Goal: Find specific page/section: Find specific page/section

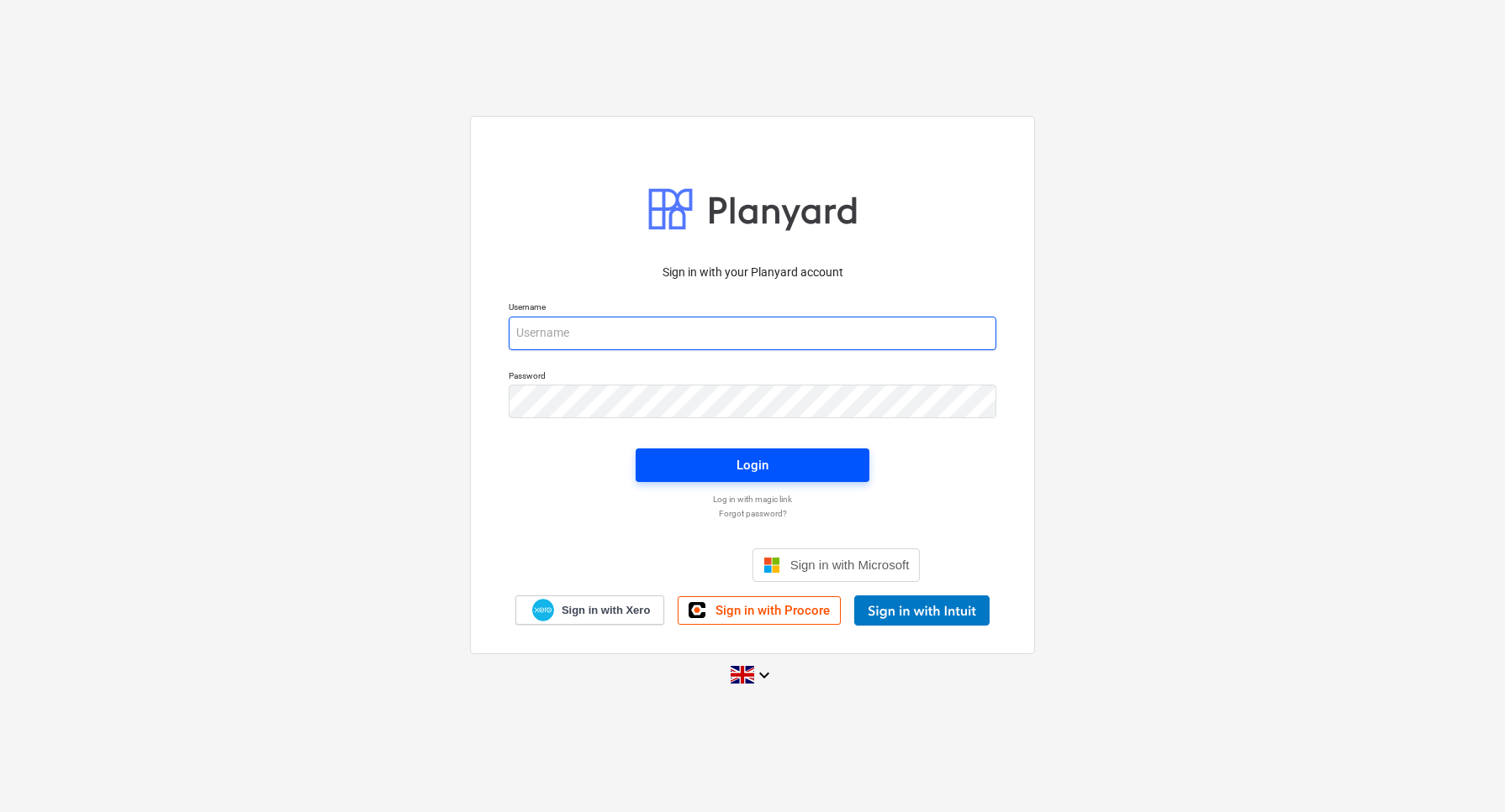
type input "[EMAIL_ADDRESS][DOMAIN_NAME]"
click at [718, 471] on span "Login" at bounding box center [752, 465] width 193 height 21
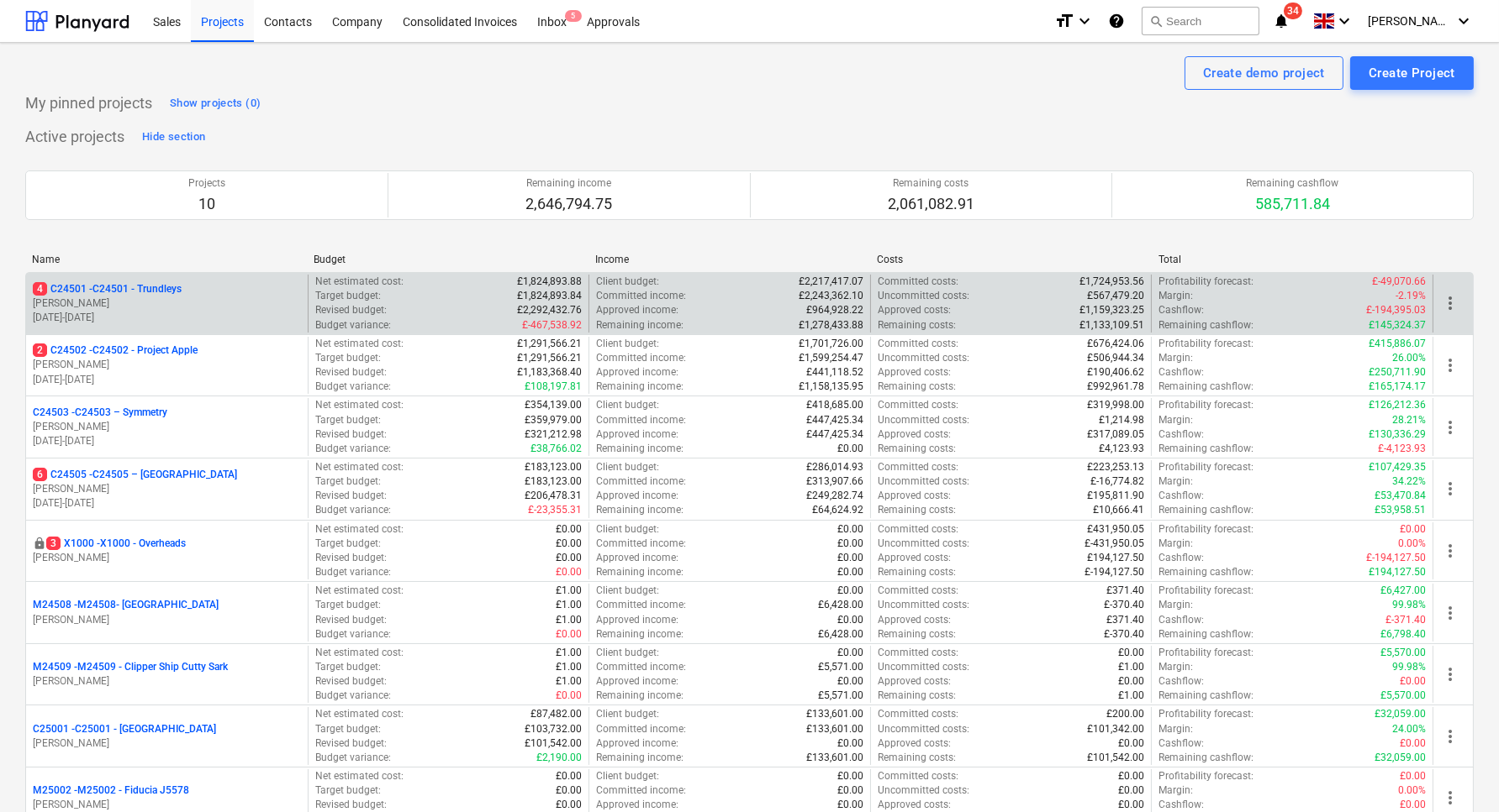
click at [149, 309] on p "[PERSON_NAME]" at bounding box center [167, 303] width 268 height 15
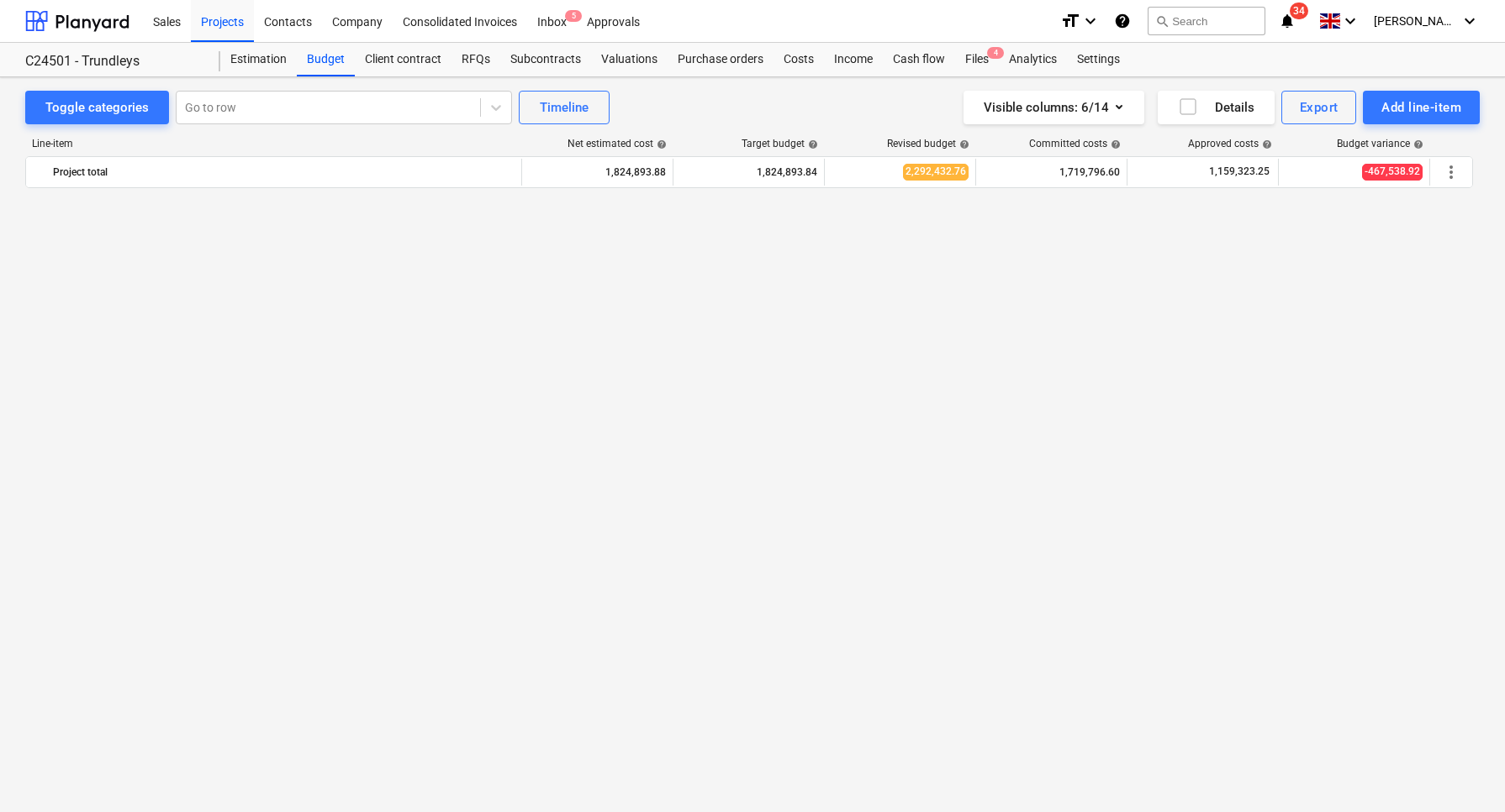
scroll to position [1245, 0]
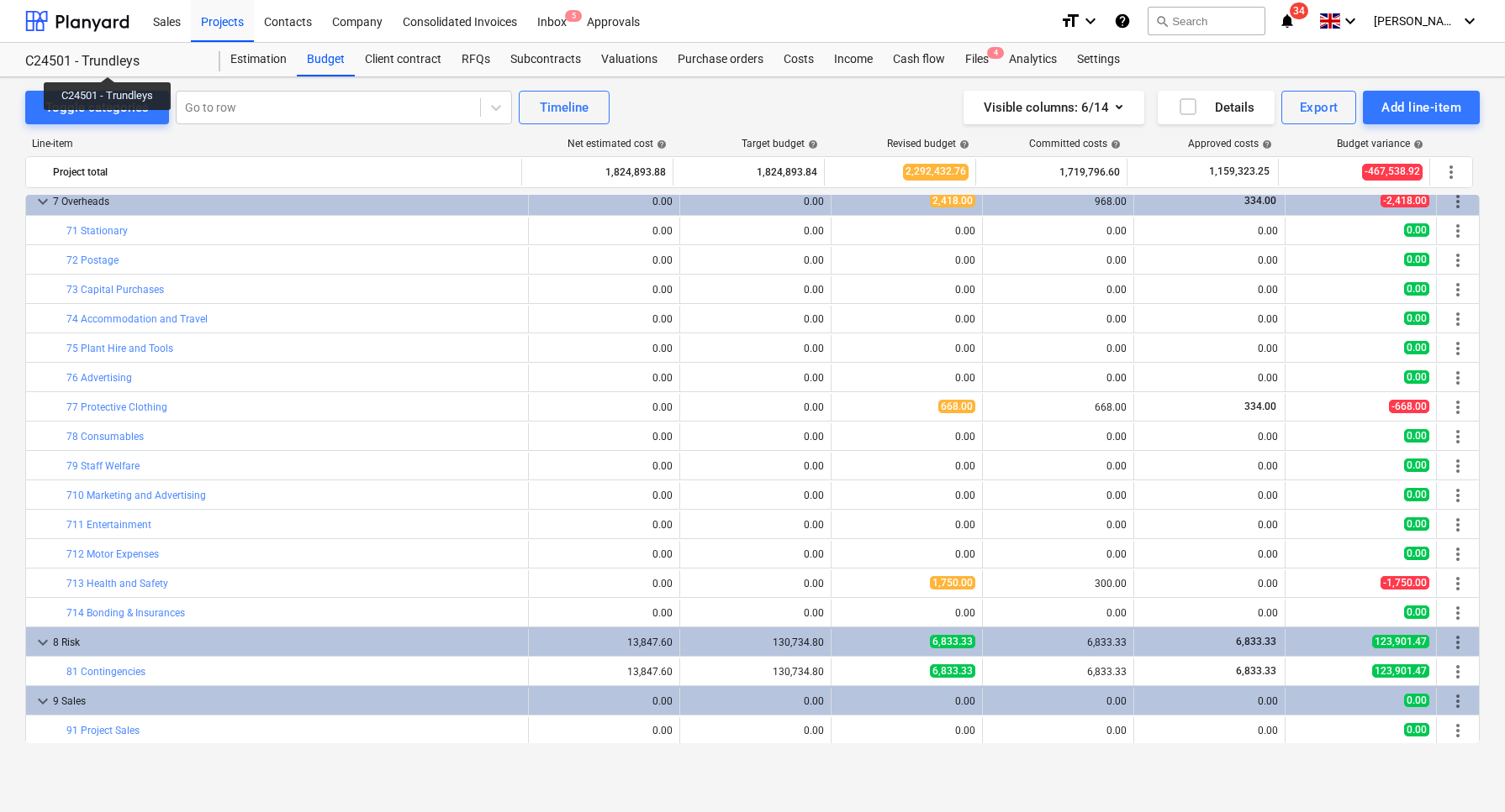
click at [107, 60] on div "C24501 - Trundleys" at bounding box center [112, 61] width 175 height 18
click at [87, 22] on div at bounding box center [77, 20] width 104 height 42
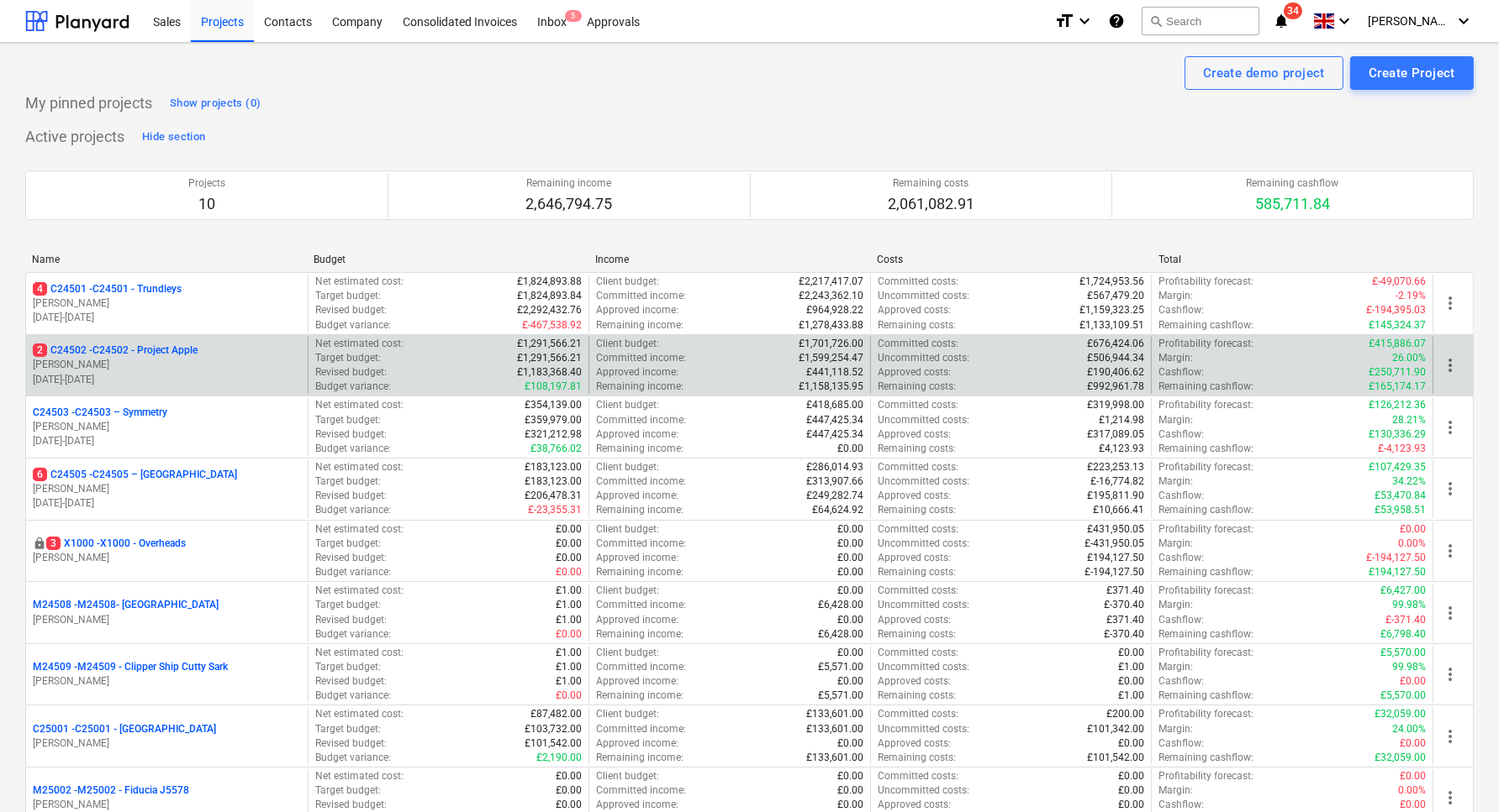
click at [84, 358] on p "[PERSON_NAME]" at bounding box center [167, 365] width 268 height 15
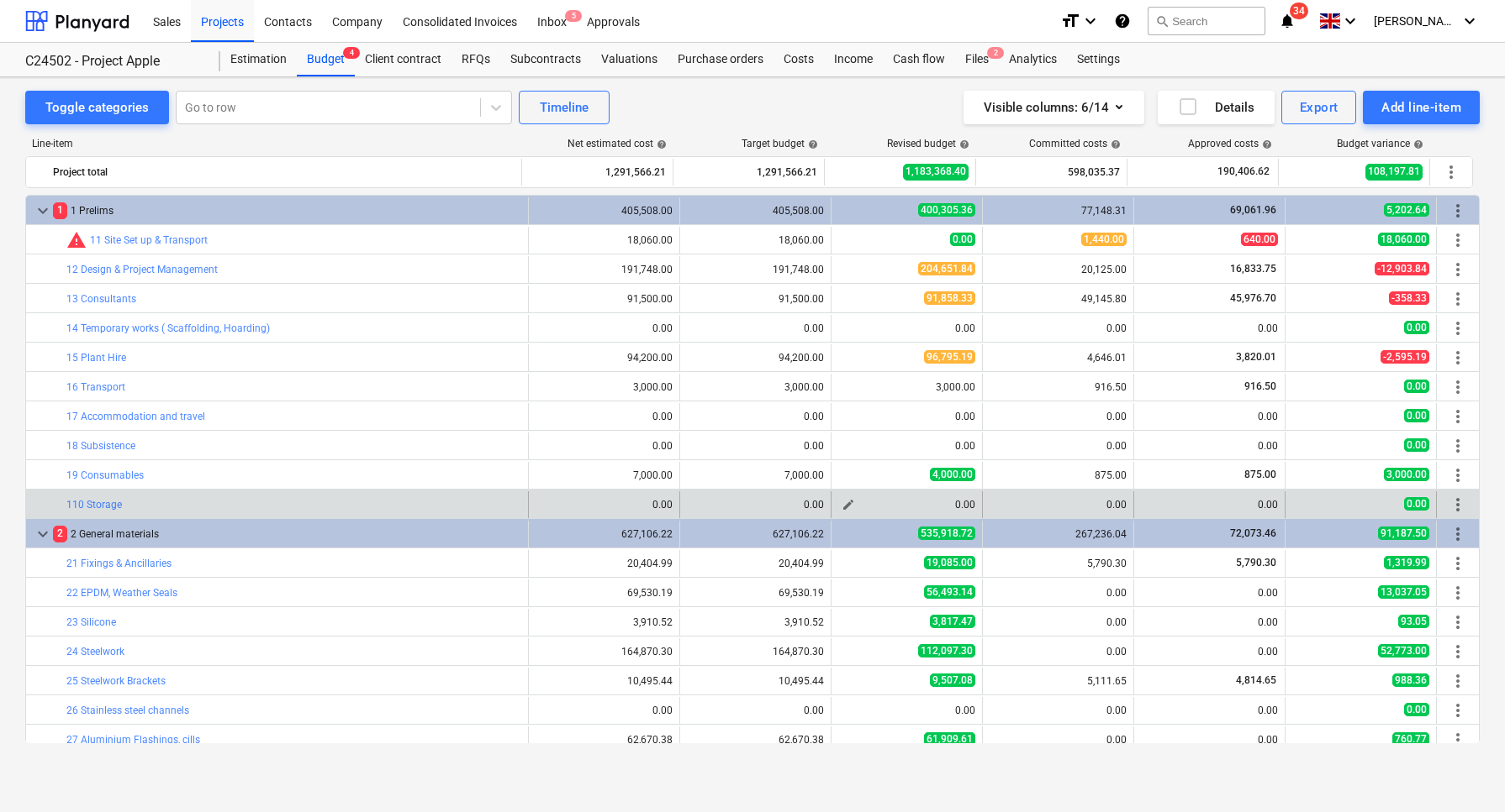
click at [962, 499] on div "0.00" at bounding box center [906, 505] width 137 height 12
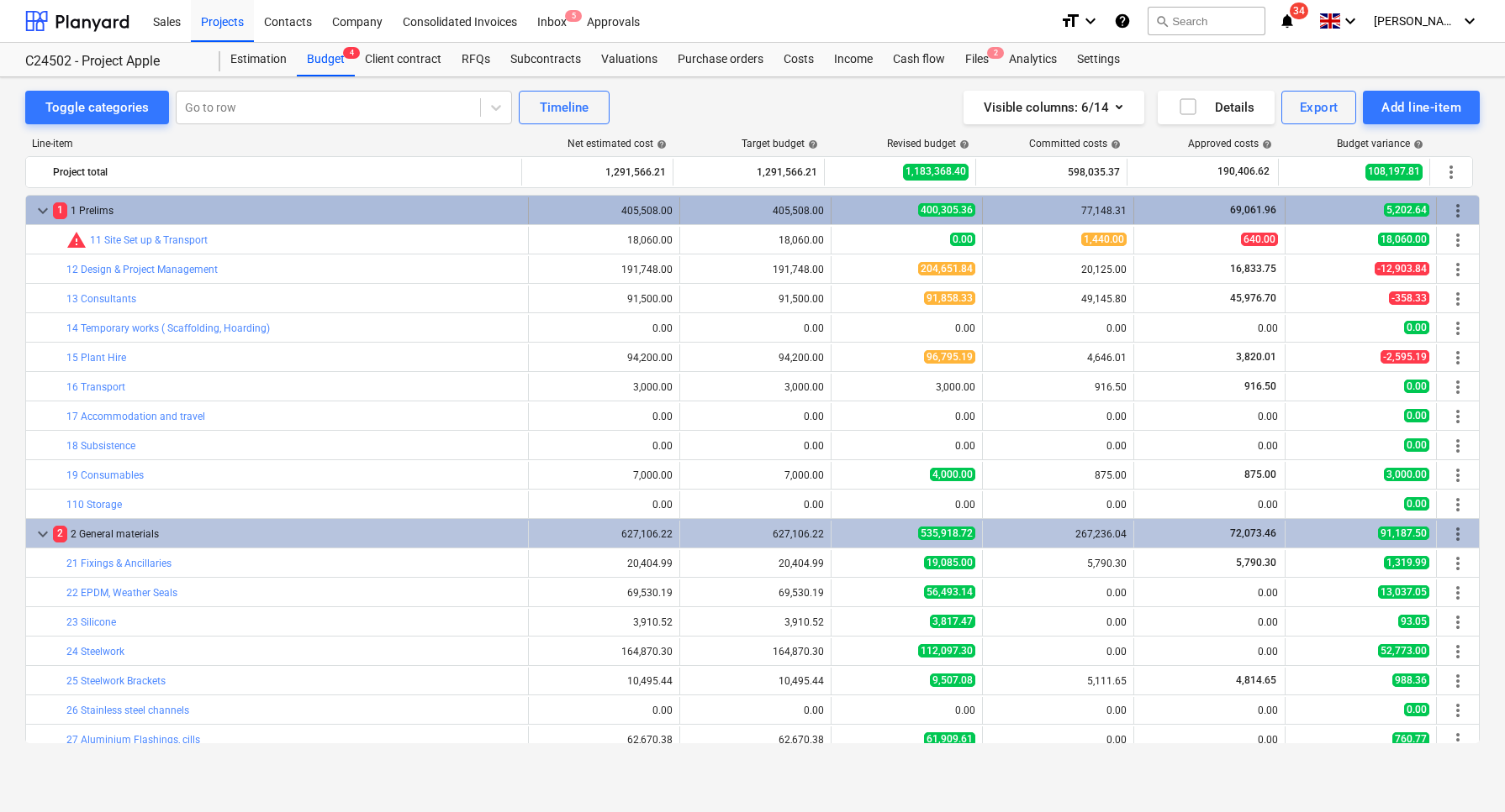
click at [1040, 216] on div "77,148.31" at bounding box center [1057, 212] width 137 height 27
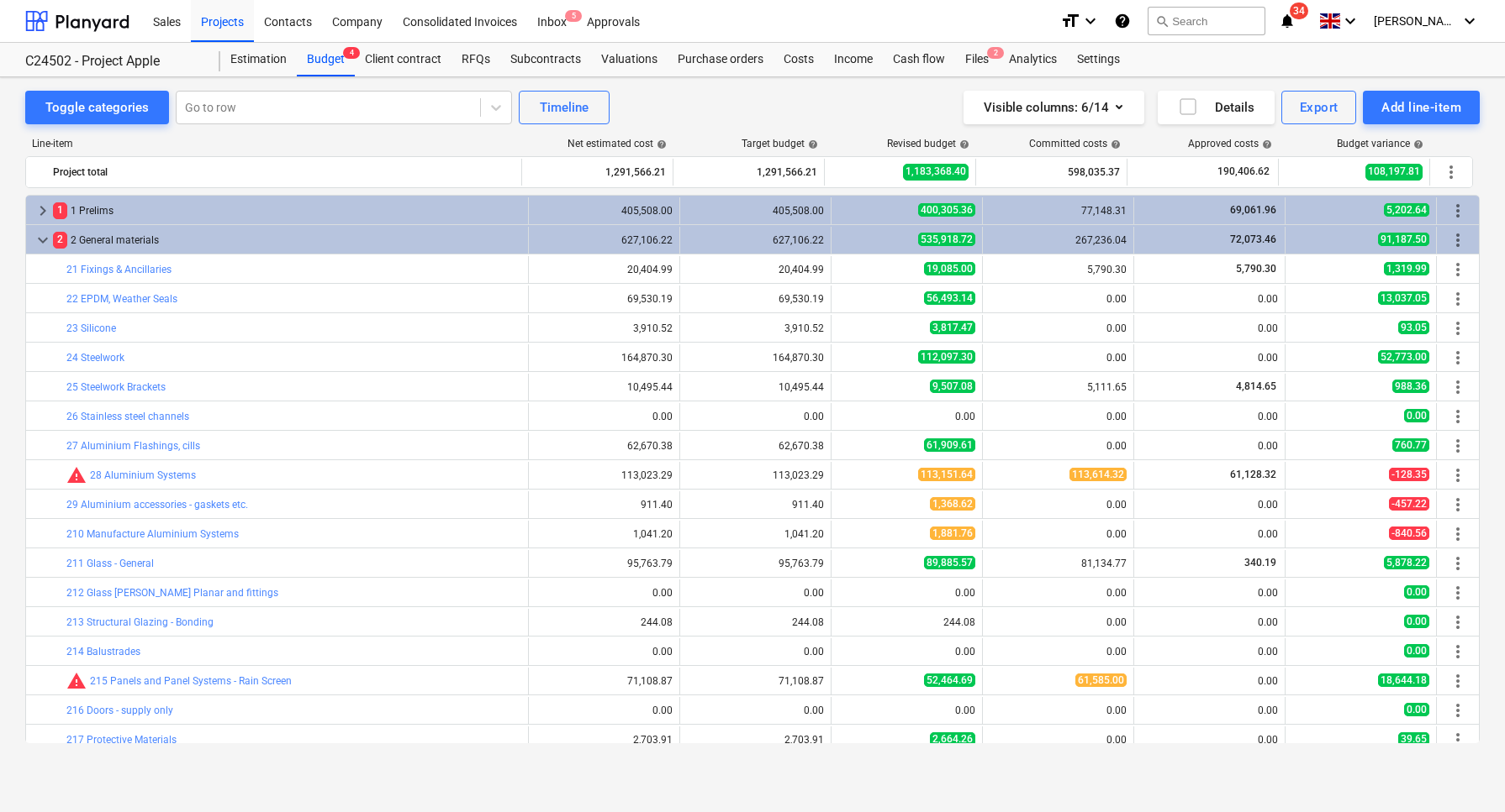
drag, startPoint x: 1069, startPoint y: 799, endPoint x: 1254, endPoint y: 806, distance: 185.1
click at [1254, 806] on div "Toggle categories Go to row Timeline Visible columns : 6/14 Details Export Add …" at bounding box center [752, 445] width 1505 height 735
click at [904, 781] on div "Toggle categories Go to row Timeline Visible columns : 6/14 Details Export Add …" at bounding box center [752, 445] width 1505 height 735
click at [48, 16] on div at bounding box center [77, 20] width 104 height 42
